Goal: Task Accomplishment & Management: Use online tool/utility

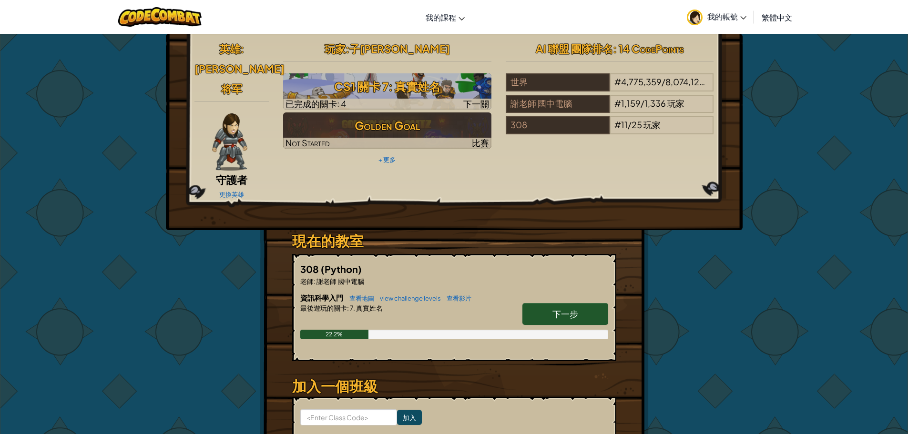
click at [562, 303] on link "下一步" at bounding box center [565, 314] width 86 height 22
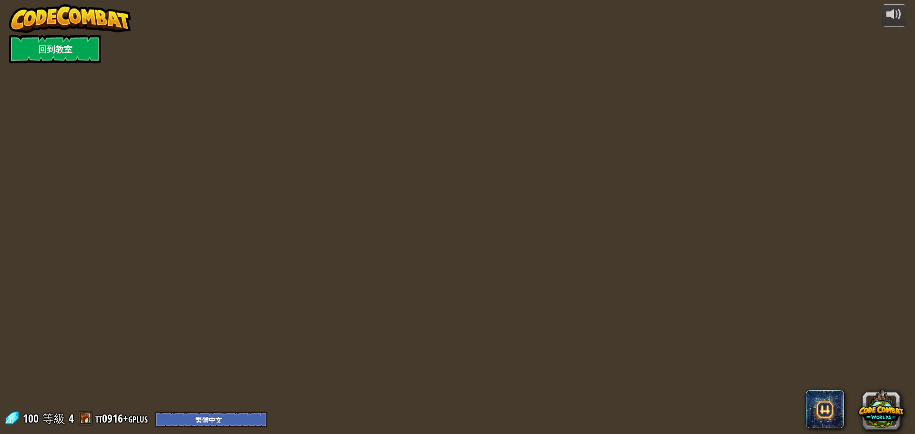
select select "zh-HANT"
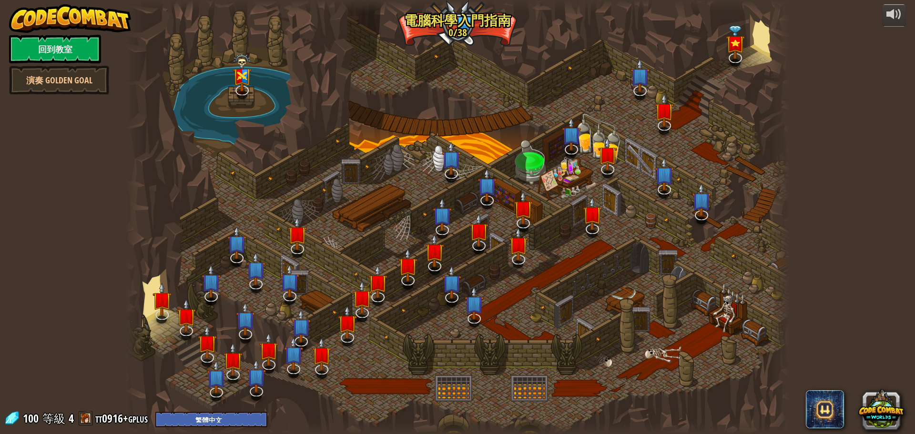
select select "zh-HANT"
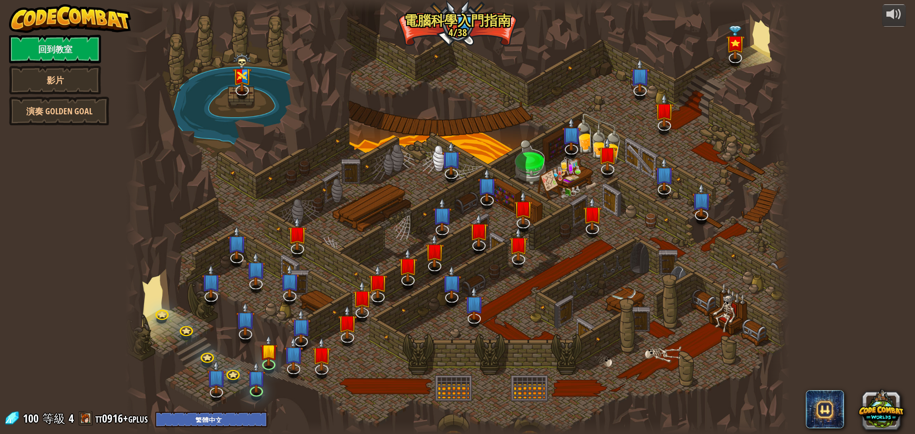
select select "zh-HANT"
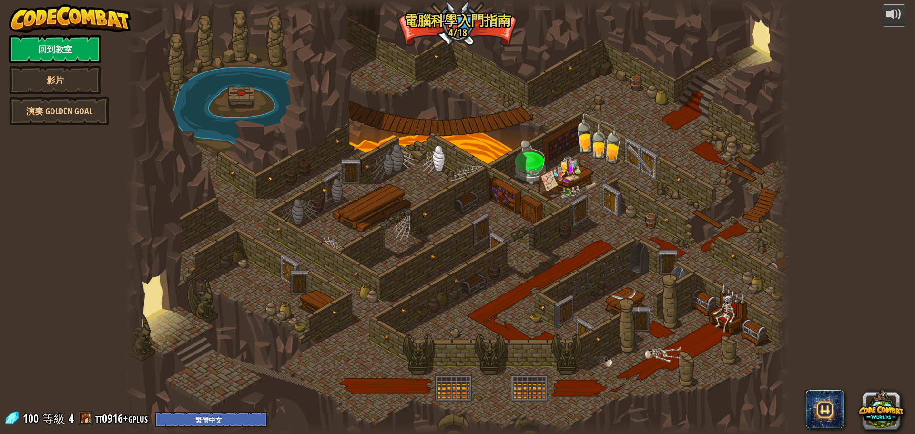
select select "zh-HANT"
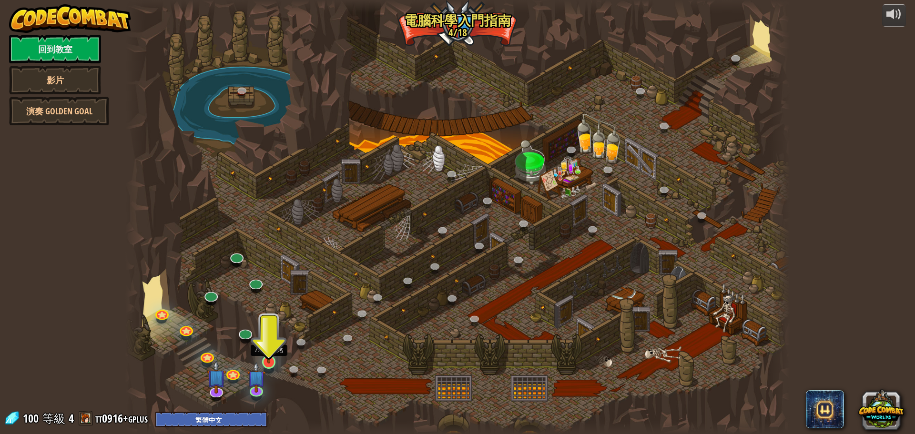
click at [273, 353] on img at bounding box center [269, 343] width 18 height 40
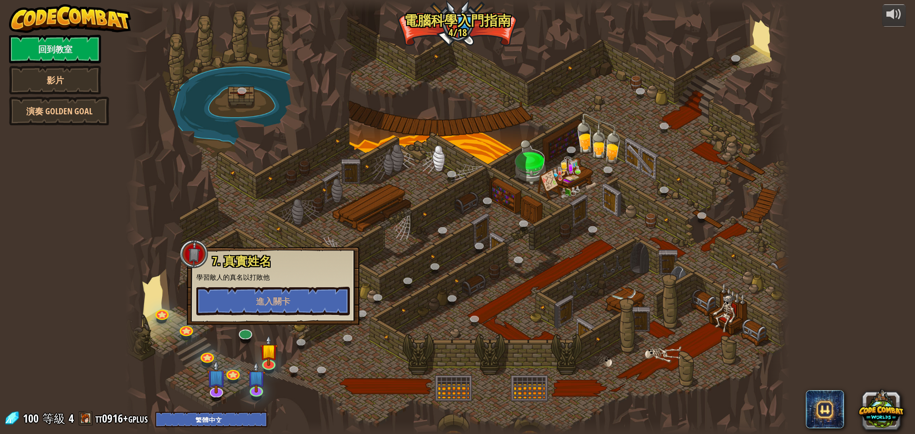
click at [286, 375] on div at bounding box center [457, 217] width 664 height 434
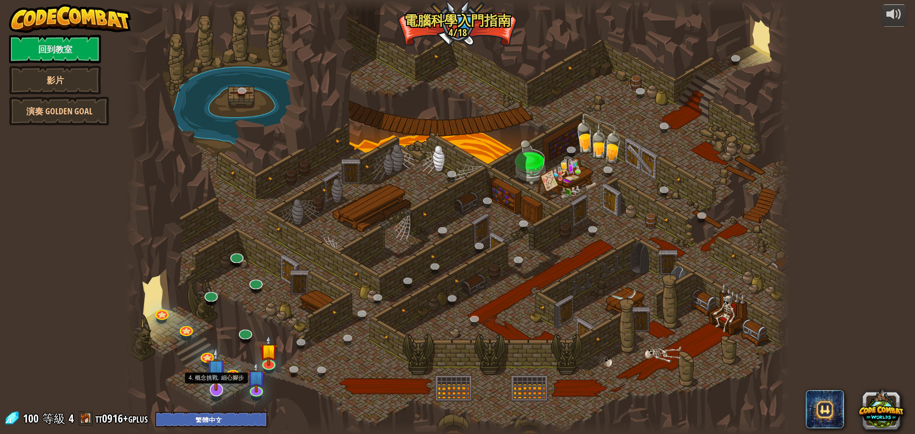
click at [222, 387] on img at bounding box center [216, 369] width 20 height 44
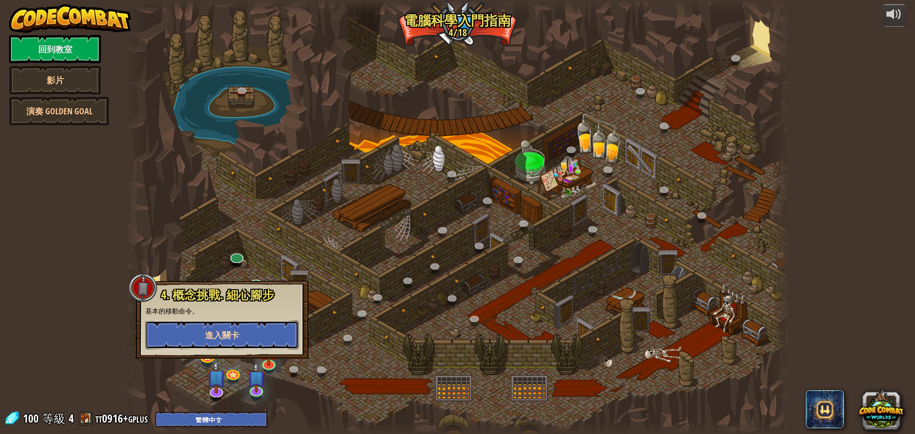
click at [215, 335] on span "進入關卡" at bounding box center [222, 335] width 34 height 12
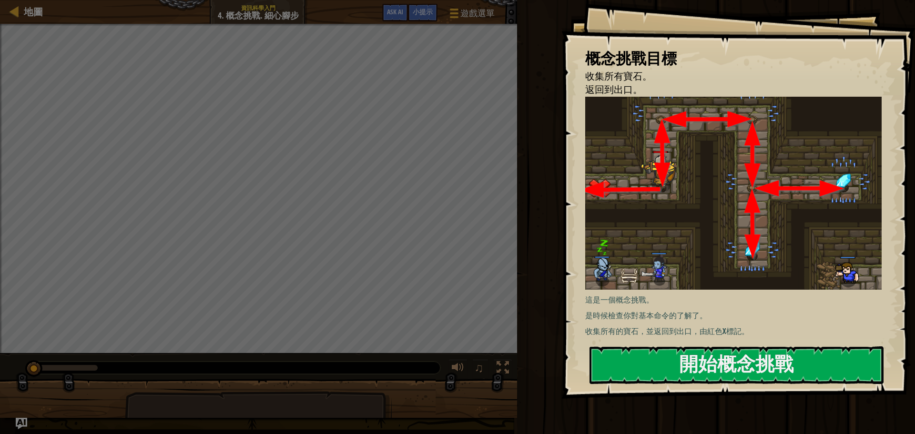
click at [636, 344] on div "概念挑戰目標 收集所有寶石。 返回到出口。 這是一個概念挑戰。 是時候檢查你對基本命令的了解了。 收集所有的寶石，並返回到出口，由紅色X標記。 開始概念挑戰 …" at bounding box center [737, 199] width 353 height 399
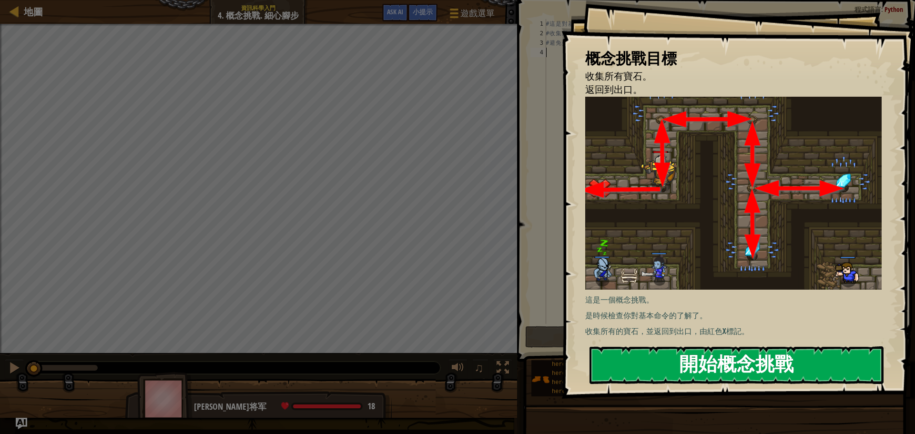
click at [653, 350] on button "開始概念挑戰" at bounding box center [736, 365] width 294 height 38
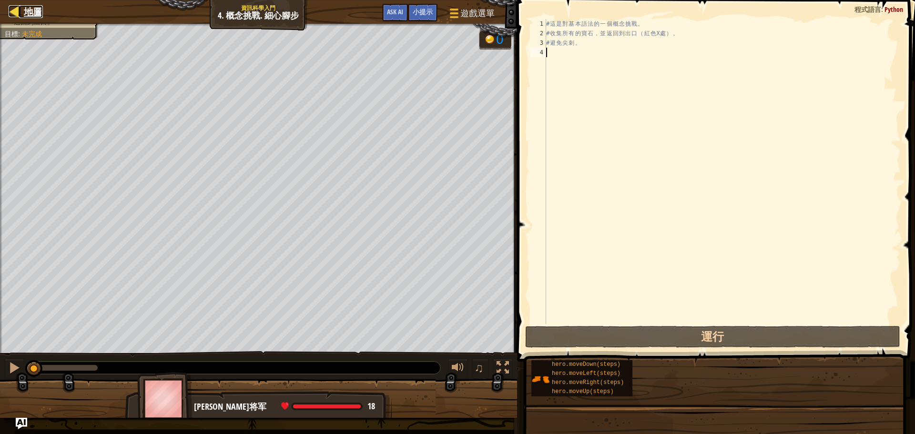
click at [14, 16] on div at bounding box center [15, 11] width 12 height 12
select select "zh-HANT"
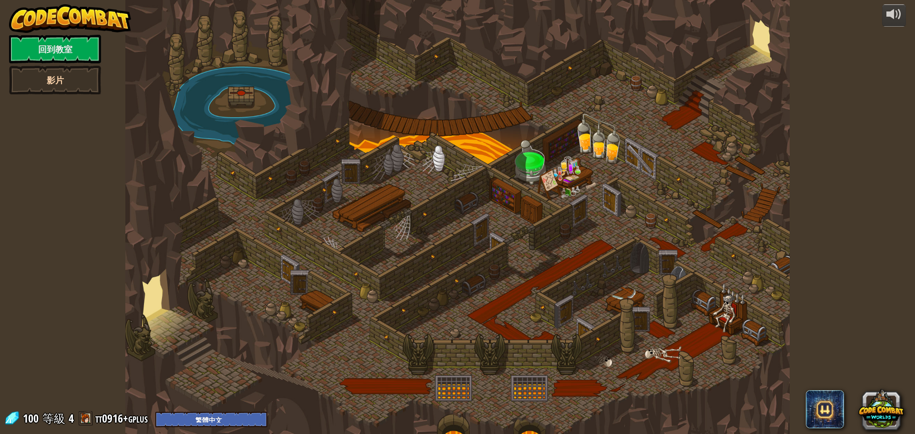
select select "zh-HANT"
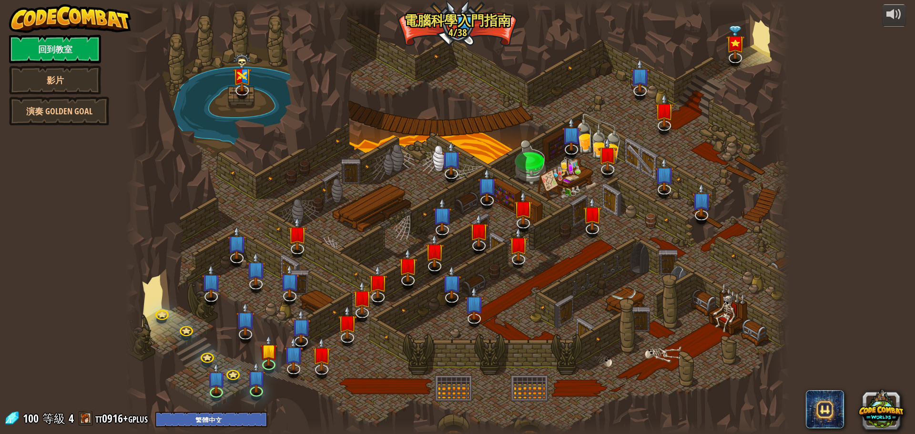
select select "zh-HANT"
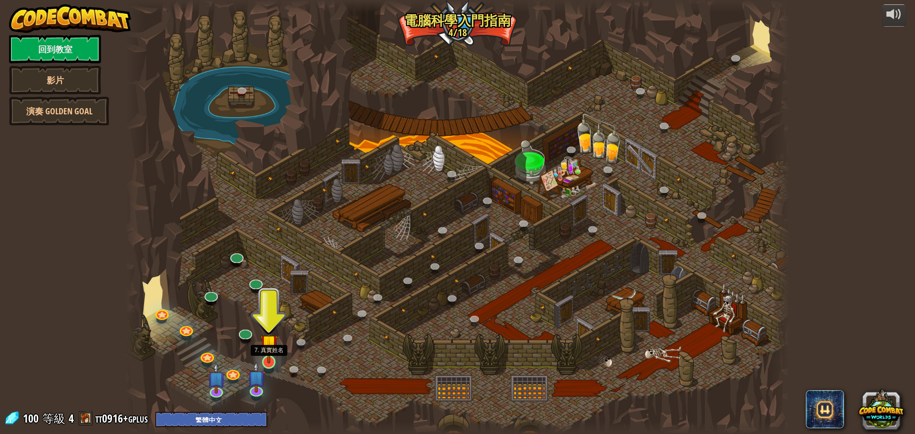
click at [266, 356] on img at bounding box center [269, 343] width 18 height 40
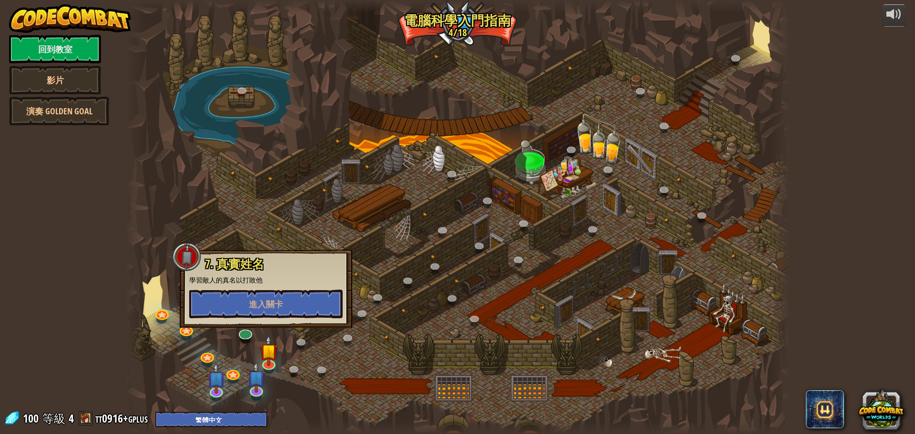
click at [266, 283] on p "學習敵人的真名以打敗他" at bounding box center [265, 280] width 153 height 10
click at [263, 301] on span "進入關卡" at bounding box center [266, 304] width 34 height 12
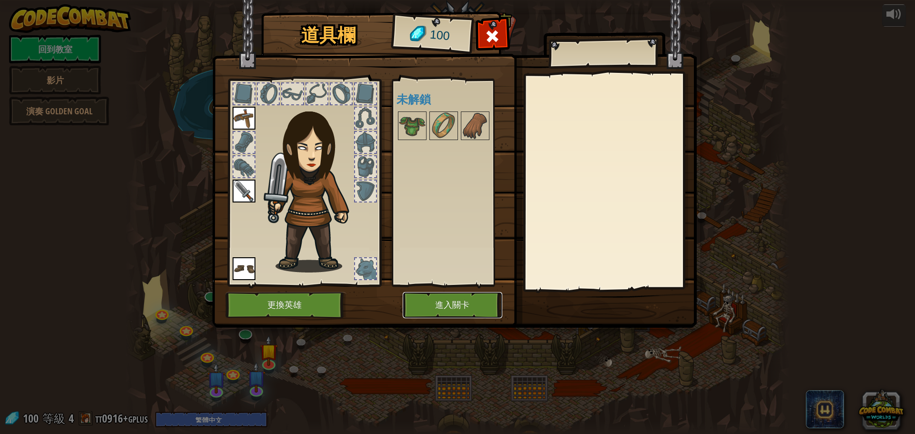
click at [444, 309] on button "進入關卡" at bounding box center [453, 305] width 100 height 26
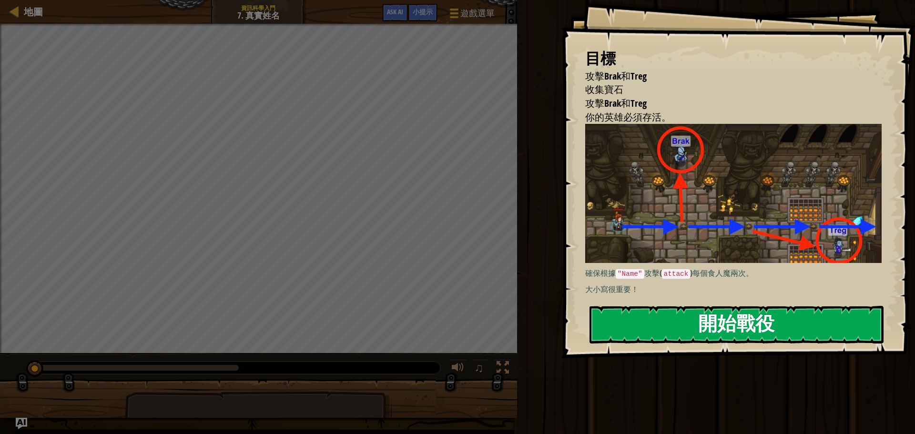
click at [661, 323] on button "開始戰役" at bounding box center [736, 325] width 294 height 38
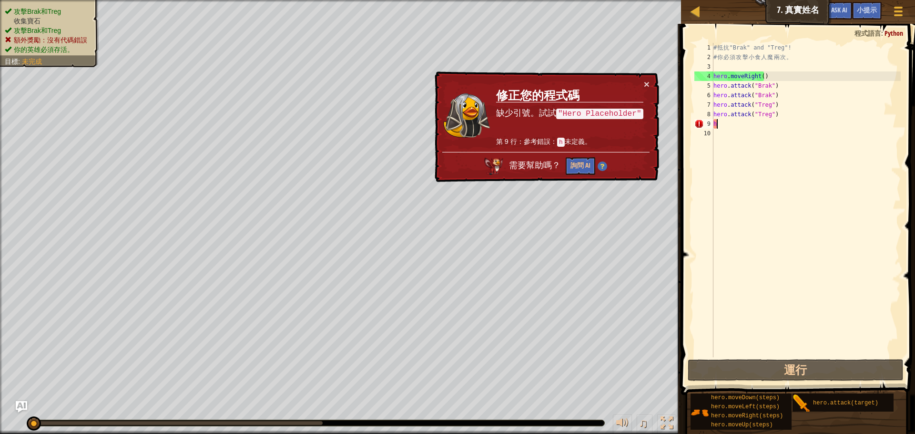
click at [731, 127] on div "# 抵 抗 "Brak" and "Treg"! # 你 必 須 攻 擊 小 食 人 魔 兩 次 。 hero . moveRight ( ) hero . …" at bounding box center [805, 209] width 189 height 333
type textarea "h"
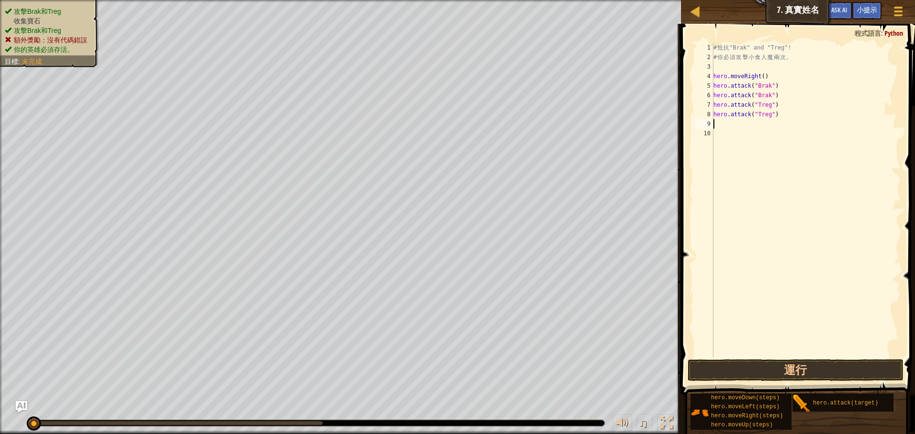
scroll to position [4, 0]
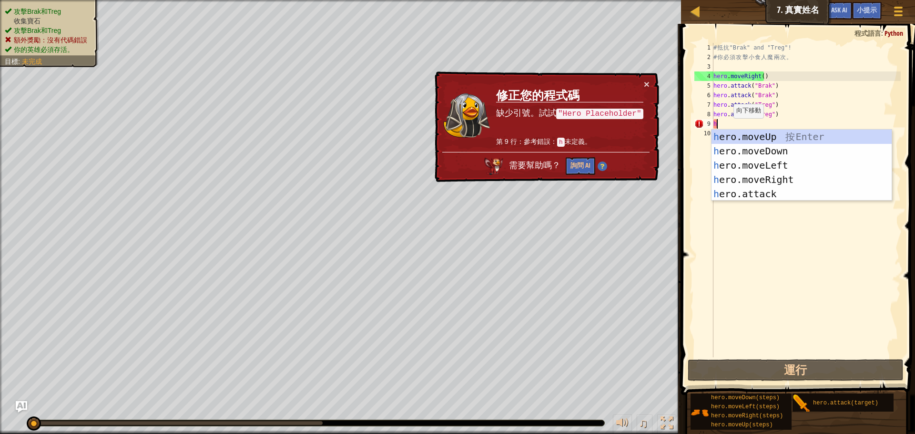
type textarea "h"
click at [622, 110] on code ""Hero Placeholder"" at bounding box center [599, 114] width 87 height 10
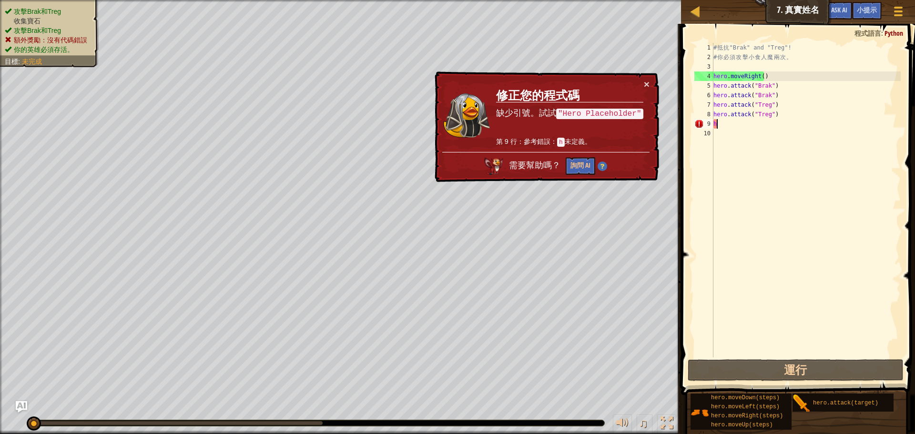
click at [731, 131] on div "# 抵 抗 "Brak" and "Treg"! # 你 必 須 攻 擊 小 食 人 魔 兩 次 。 hero . moveRight ( ) hero . …" at bounding box center [805, 209] width 189 height 333
click at [731, 121] on div "# 抵 抗 "Brak" and "Treg"! # 你 必 須 攻 擊 小 食 人 魔 兩 次 。 hero . moveRight ( ) hero . …" at bounding box center [805, 209] width 189 height 333
type textarea "h"
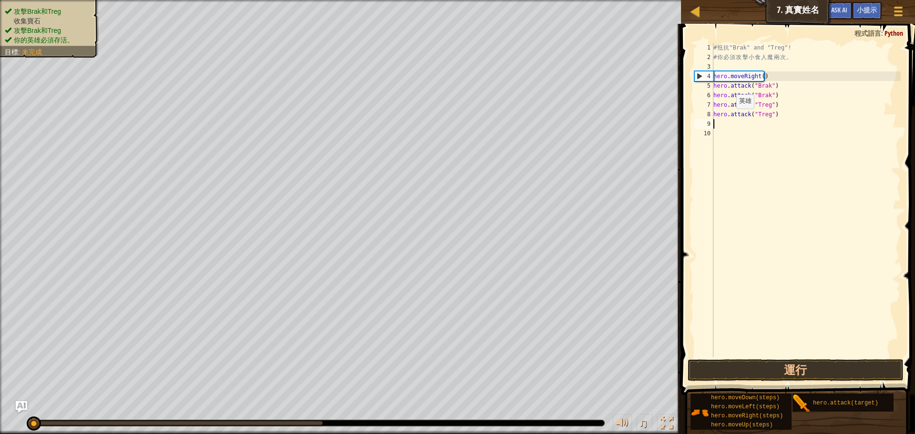
type textarea "h"
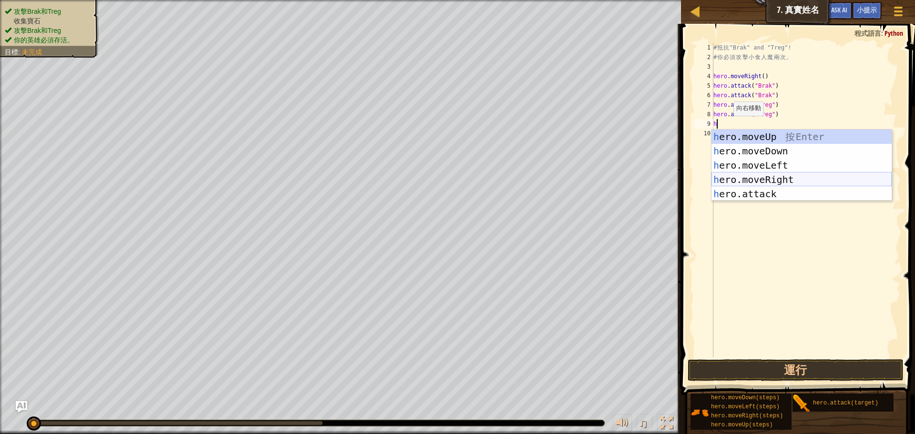
click at [785, 175] on div "h ero.moveUp 按 Enter h ero.moveDown 按 Enter h ero.moveLeft 按 Enter h ero.moveRi…" at bounding box center [801, 180] width 180 height 100
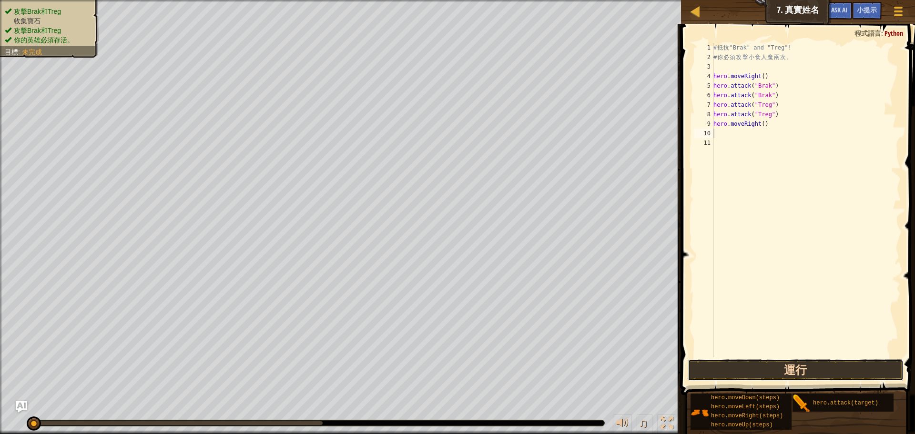
click at [790, 363] on button "運行" at bounding box center [795, 370] width 216 height 22
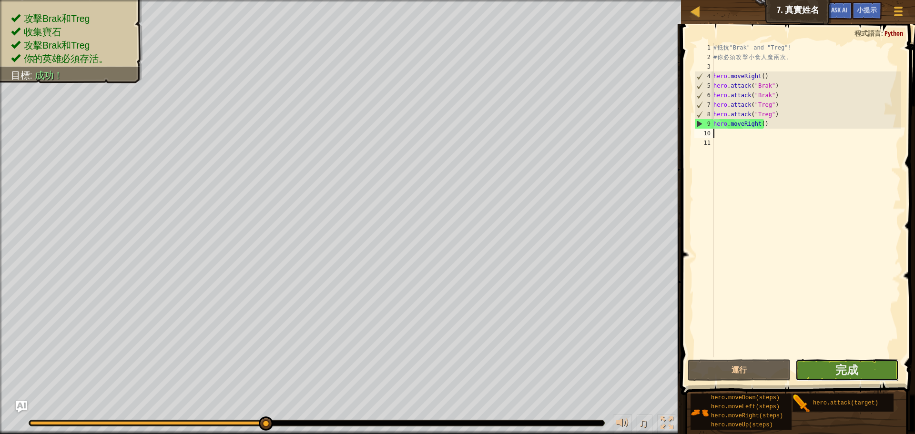
click at [862, 364] on button "完成" at bounding box center [846, 370] width 103 height 22
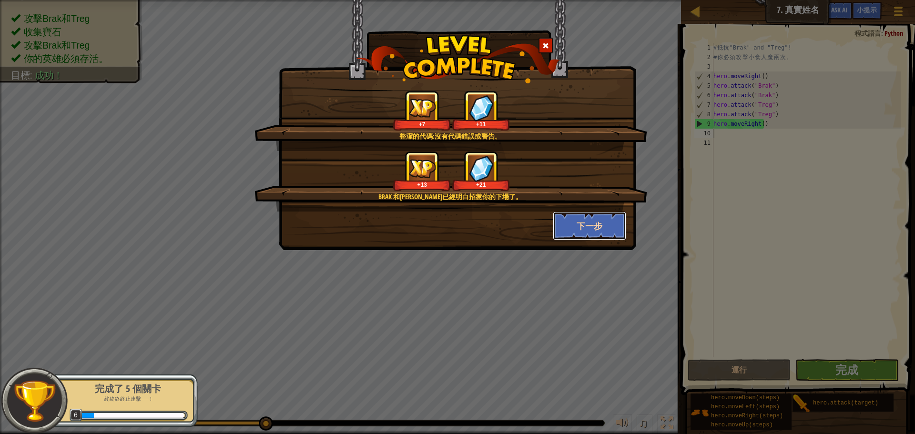
click at [593, 223] on button "下一步" at bounding box center [590, 226] width 74 height 29
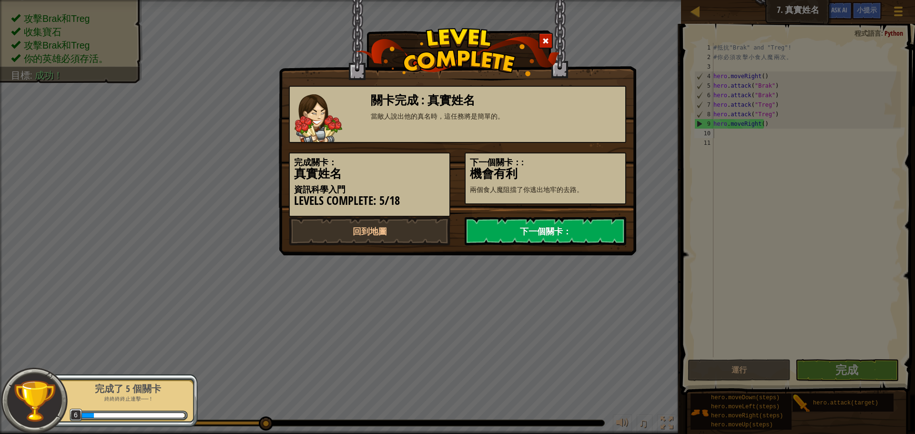
click at [596, 220] on link "下一個關卡：" at bounding box center [544, 231] width 161 height 29
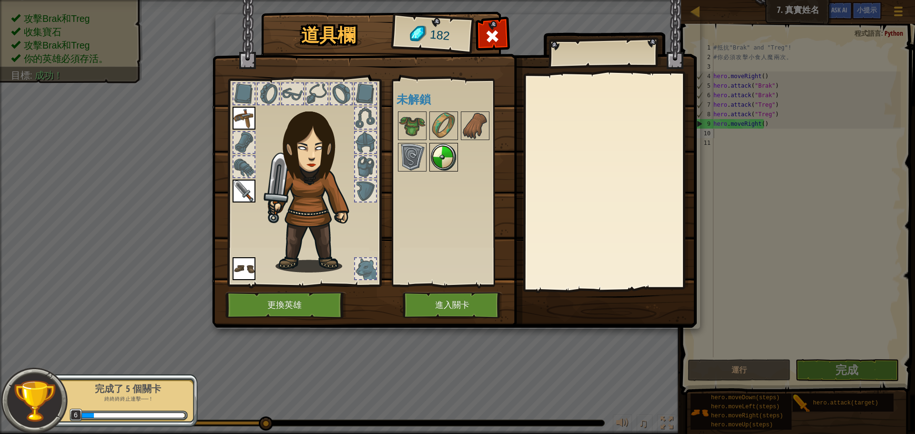
click at [434, 155] on img at bounding box center [443, 157] width 27 height 27
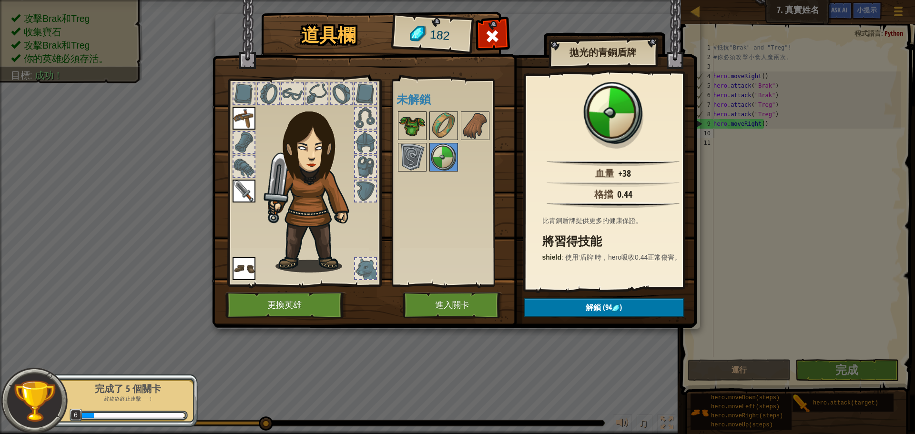
click at [406, 121] on img at bounding box center [412, 125] width 27 height 27
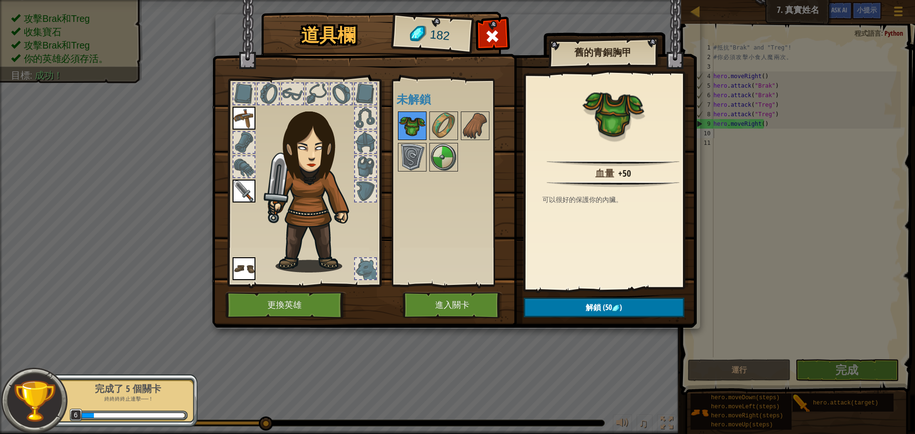
click at [406, 121] on img at bounding box center [412, 125] width 27 height 27
click at [444, 121] on img at bounding box center [443, 125] width 27 height 27
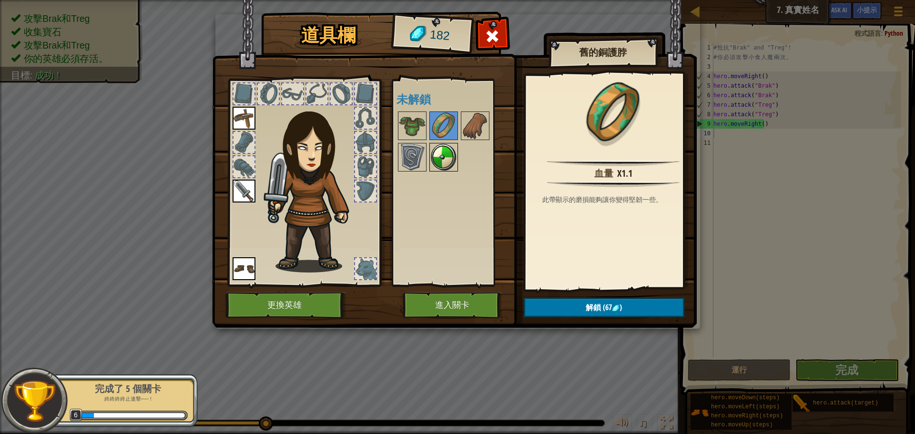
drag, startPoint x: 426, startPoint y: 150, endPoint x: 446, endPoint y: 144, distance: 20.9
click at [426, 150] on div at bounding box center [456, 141] width 120 height 63
drag, startPoint x: 475, startPoint y: 131, endPoint x: 404, endPoint y: 143, distance: 71.6
click at [474, 130] on img at bounding box center [475, 125] width 27 height 27
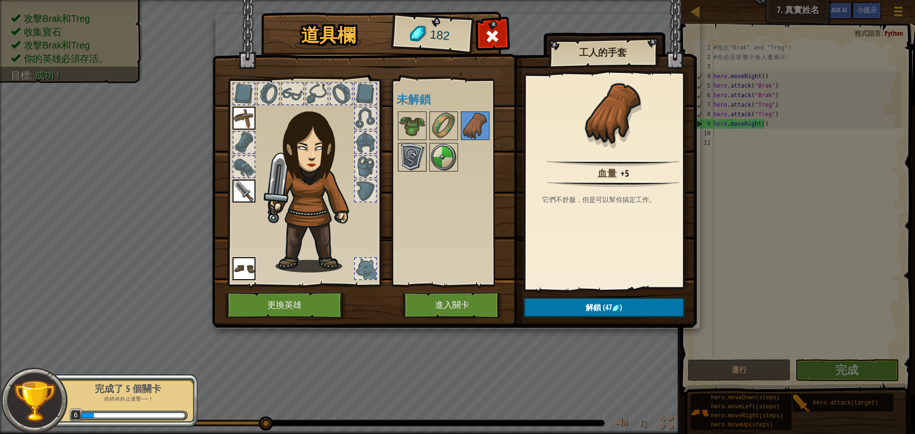
drag, startPoint x: 401, startPoint y: 153, endPoint x: 414, endPoint y: 148, distance: 14.8
click at [402, 153] on img at bounding box center [412, 157] width 27 height 27
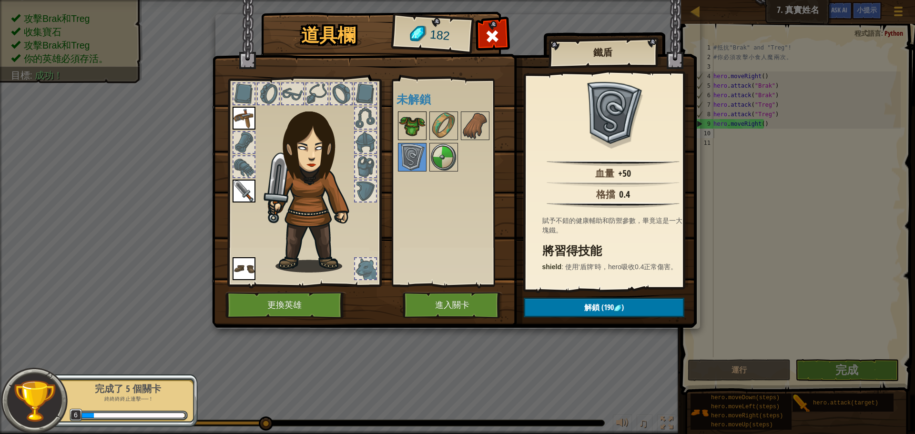
click at [420, 118] on img at bounding box center [412, 125] width 27 height 27
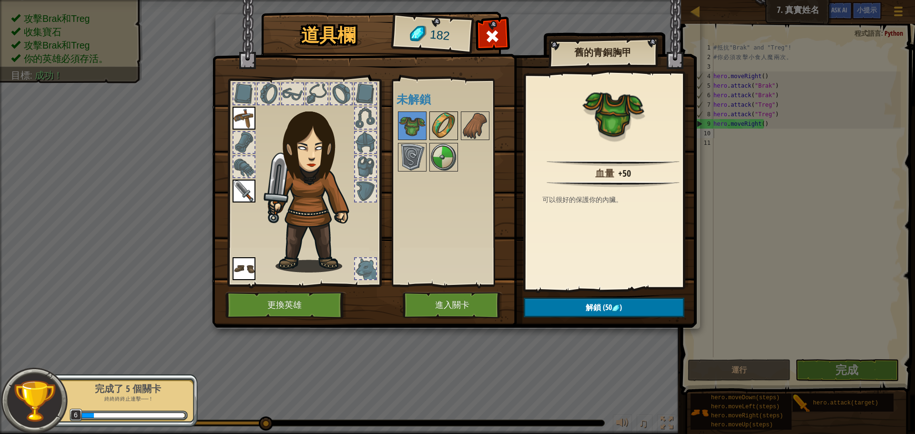
click at [439, 120] on img at bounding box center [443, 125] width 27 height 27
